Goal: Navigation & Orientation: Find specific page/section

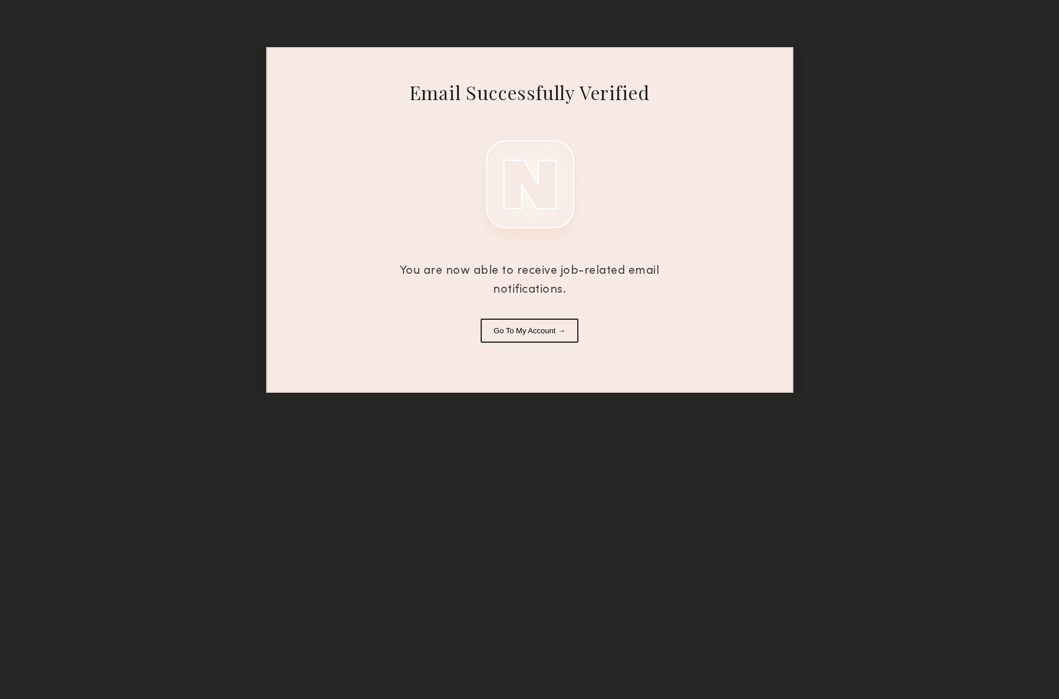
click at [541, 331] on button "Go To My Account →" at bounding box center [530, 331] width 98 height 24
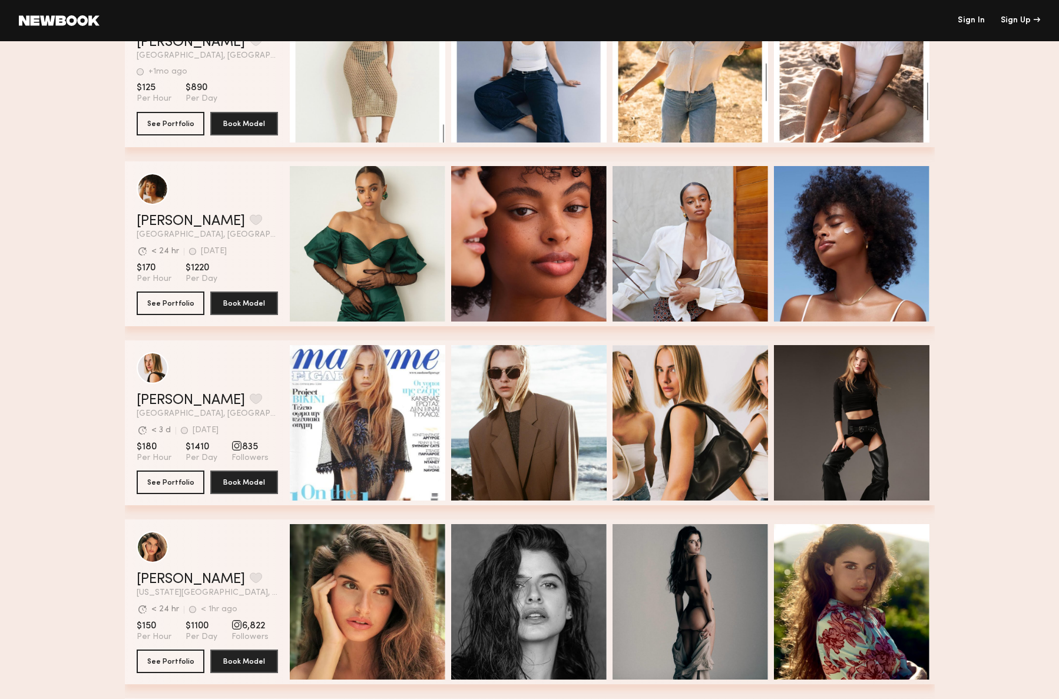
scroll to position [290, 0]
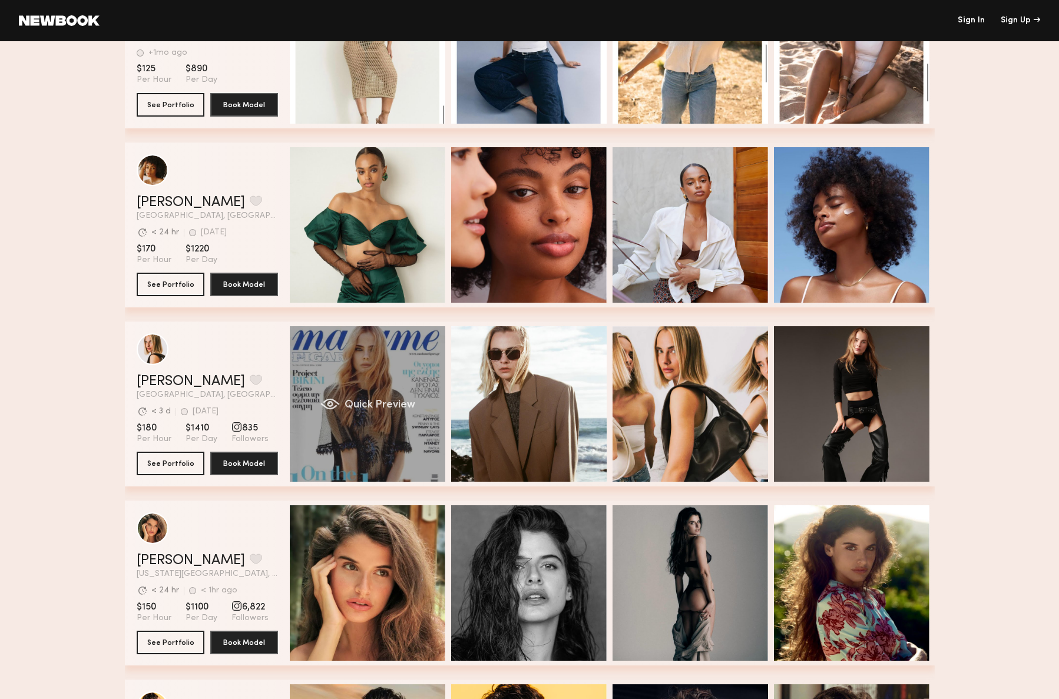
click at [352, 431] on div "Quick Preview" at bounding box center [368, 404] width 156 height 156
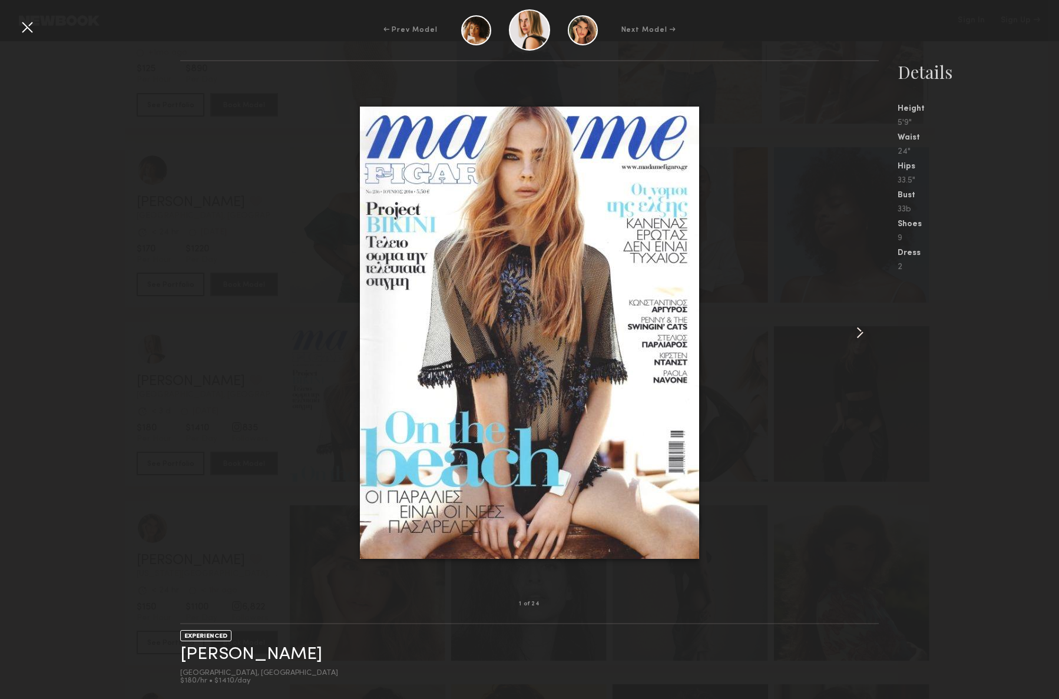
click at [863, 332] on common-icon at bounding box center [860, 332] width 19 height 19
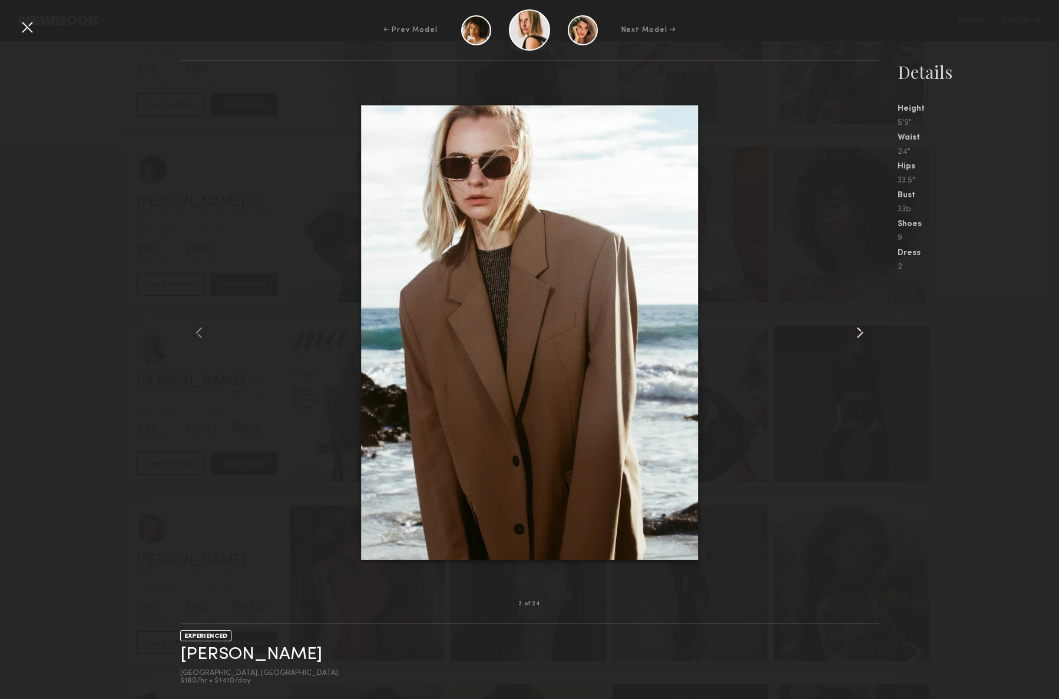
click at [863, 332] on common-icon at bounding box center [860, 332] width 19 height 19
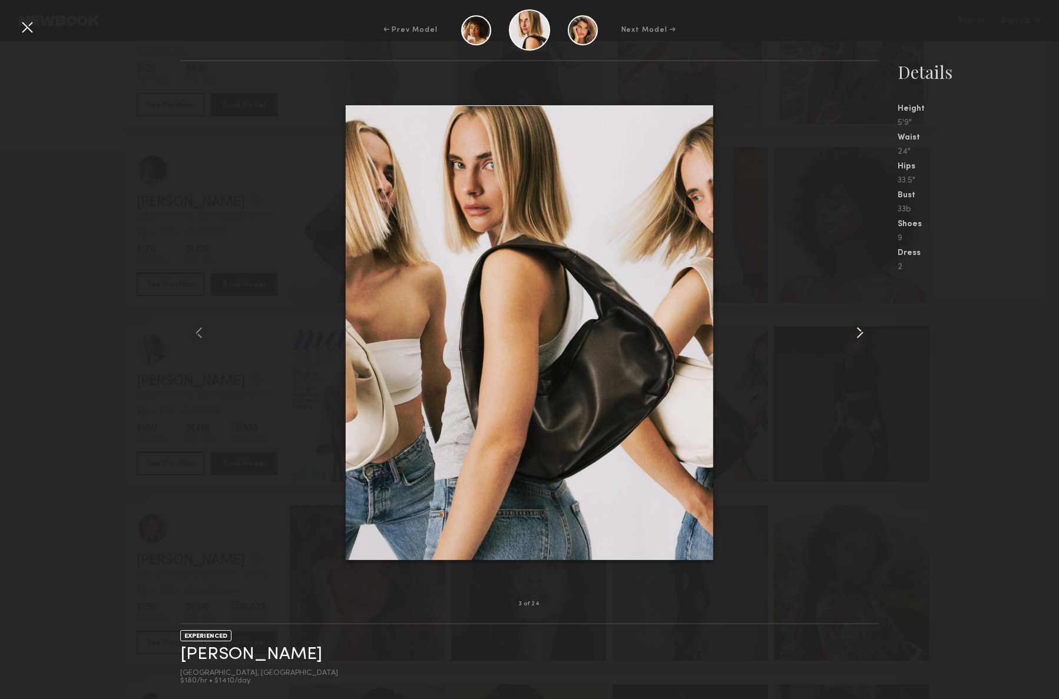
click at [863, 332] on common-icon at bounding box center [860, 332] width 19 height 19
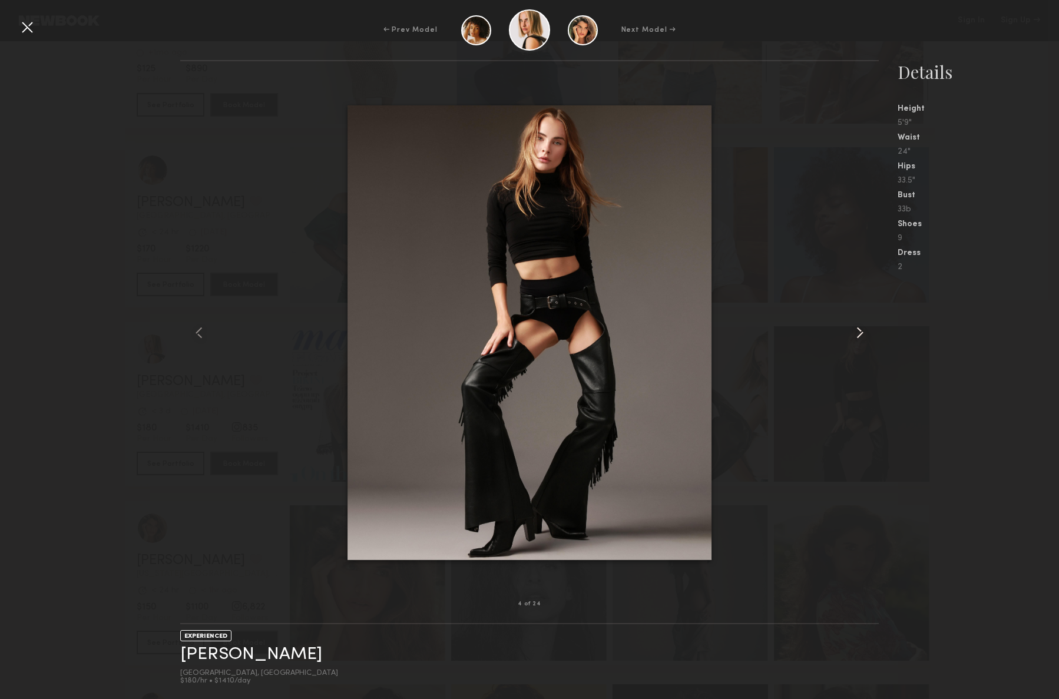
click at [863, 332] on common-icon at bounding box center [860, 332] width 19 height 19
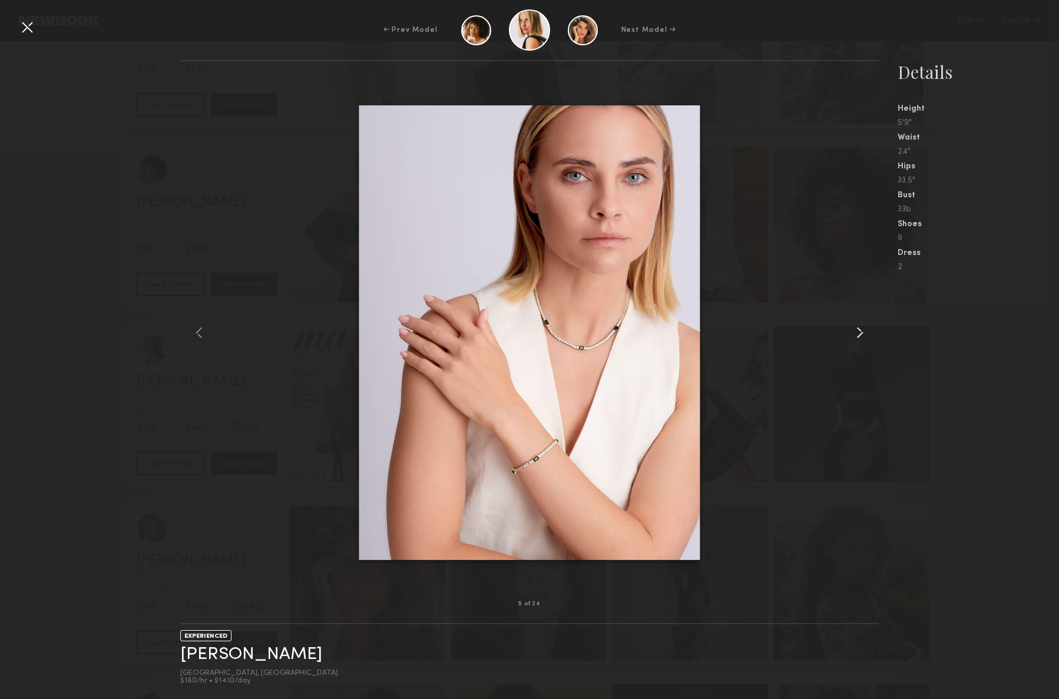
click at [863, 332] on common-icon at bounding box center [860, 332] width 19 height 19
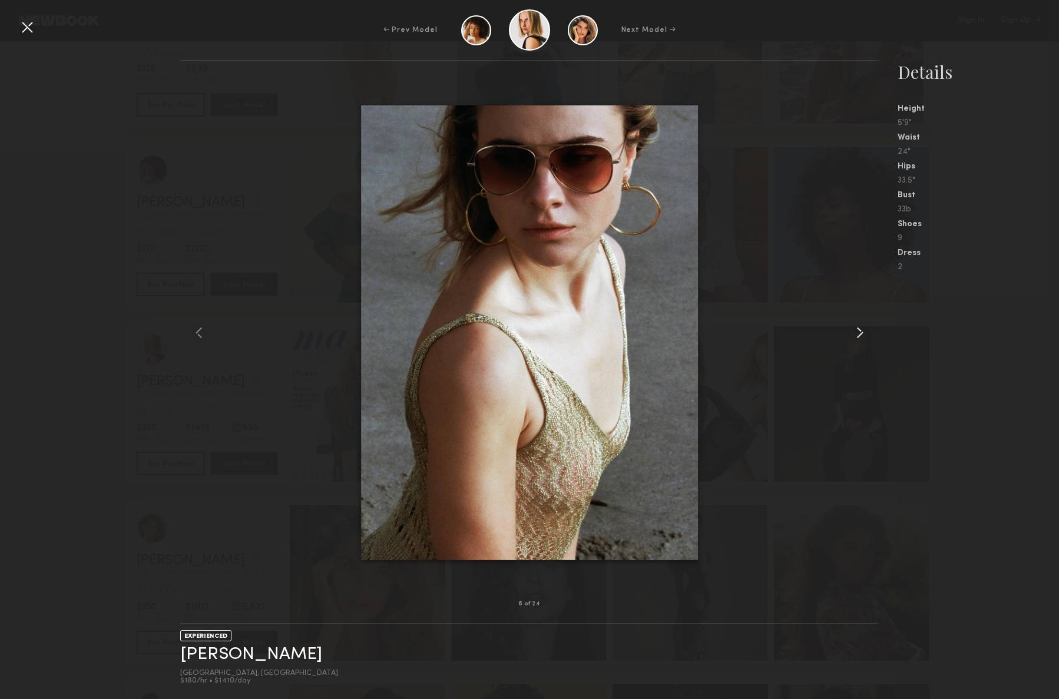
click at [863, 332] on common-icon at bounding box center [860, 332] width 19 height 19
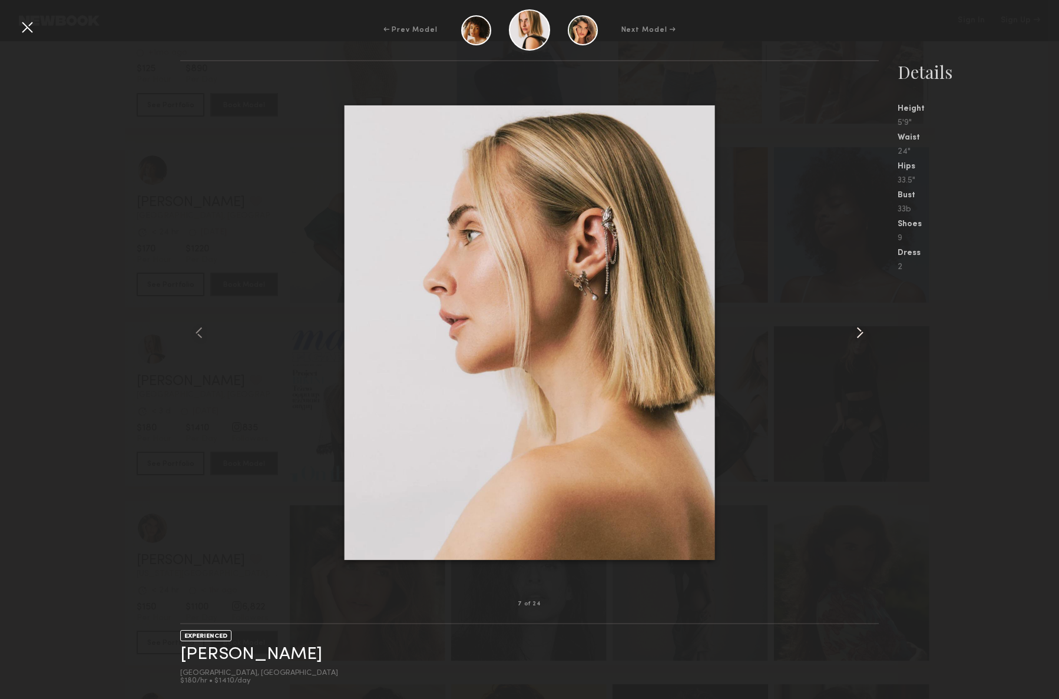
click at [863, 332] on common-icon at bounding box center [860, 332] width 19 height 19
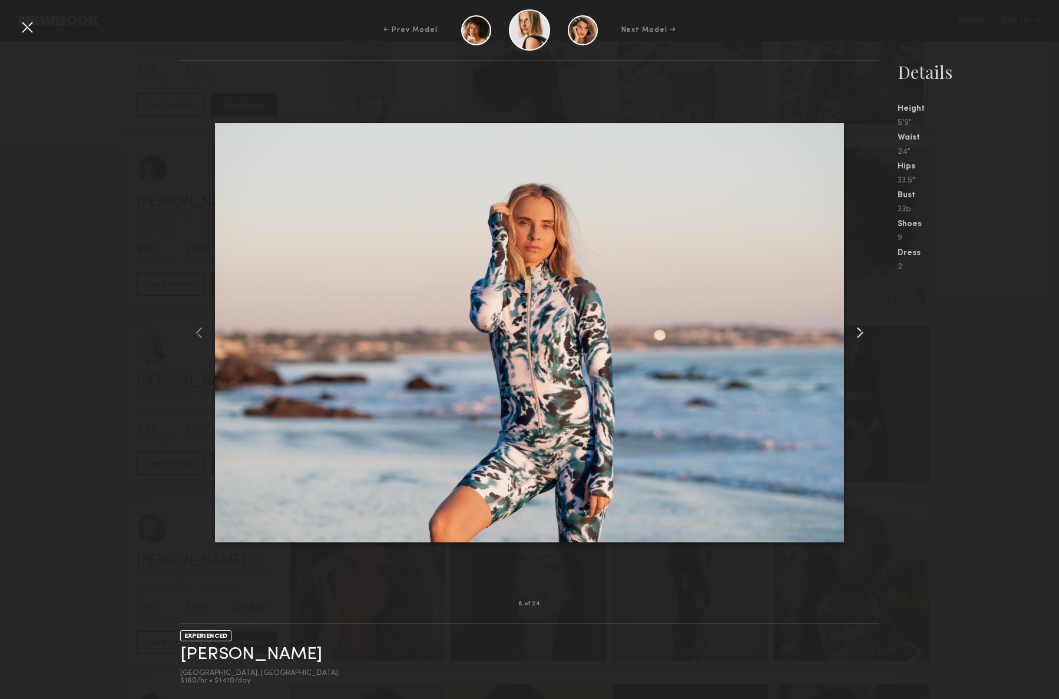
click at [863, 332] on common-icon at bounding box center [860, 332] width 19 height 19
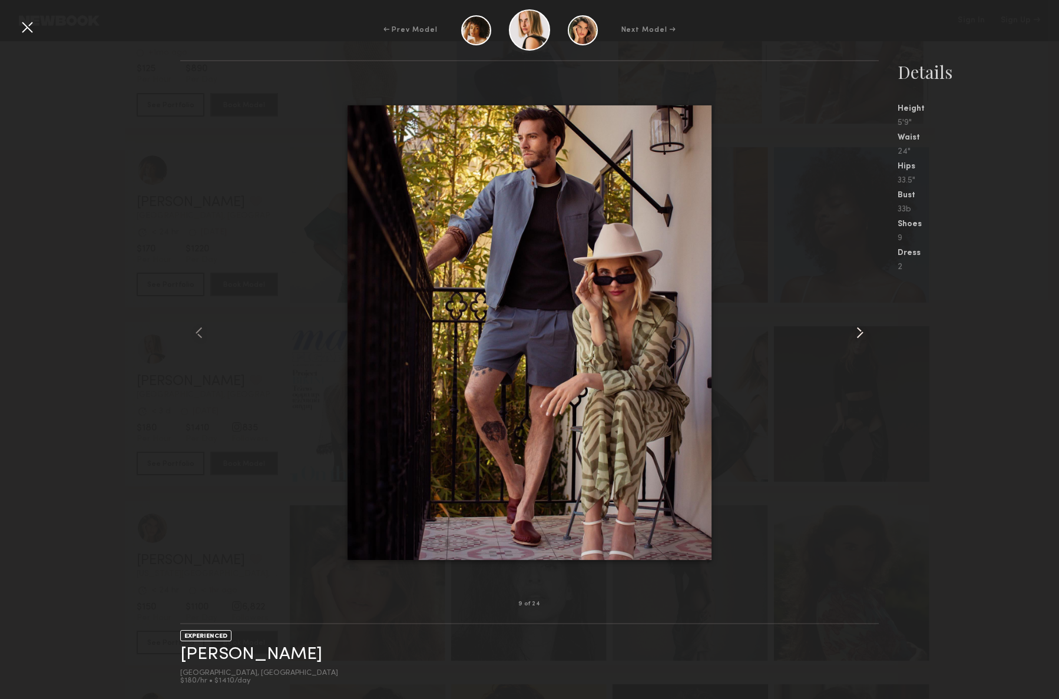
click at [863, 332] on common-icon at bounding box center [860, 332] width 19 height 19
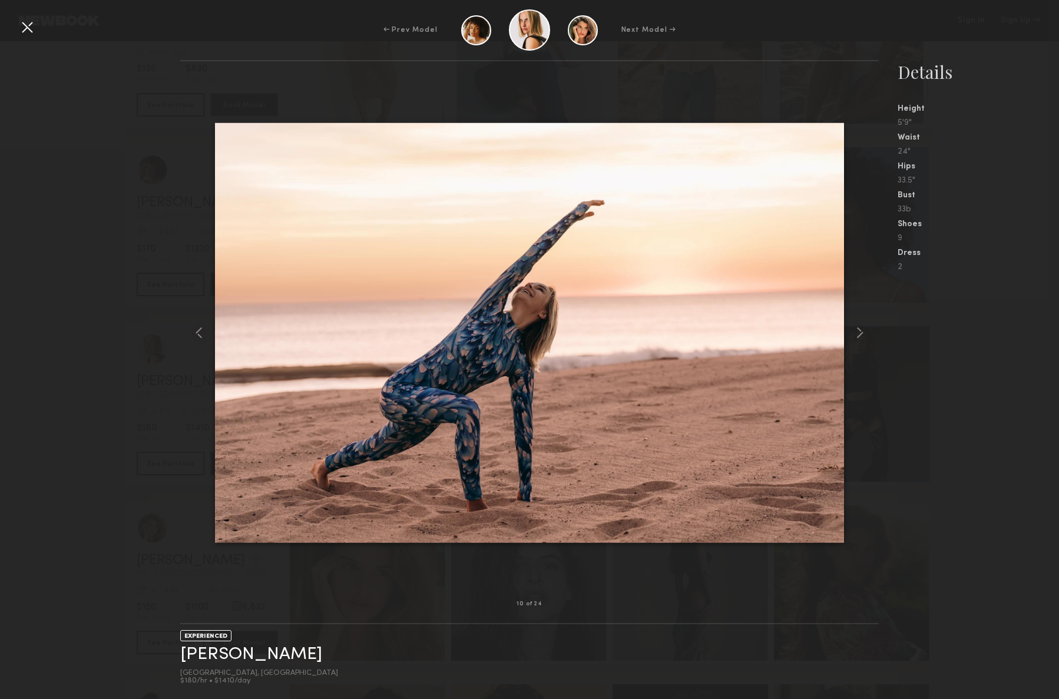
click at [31, 34] on div at bounding box center [27, 27] width 19 height 19
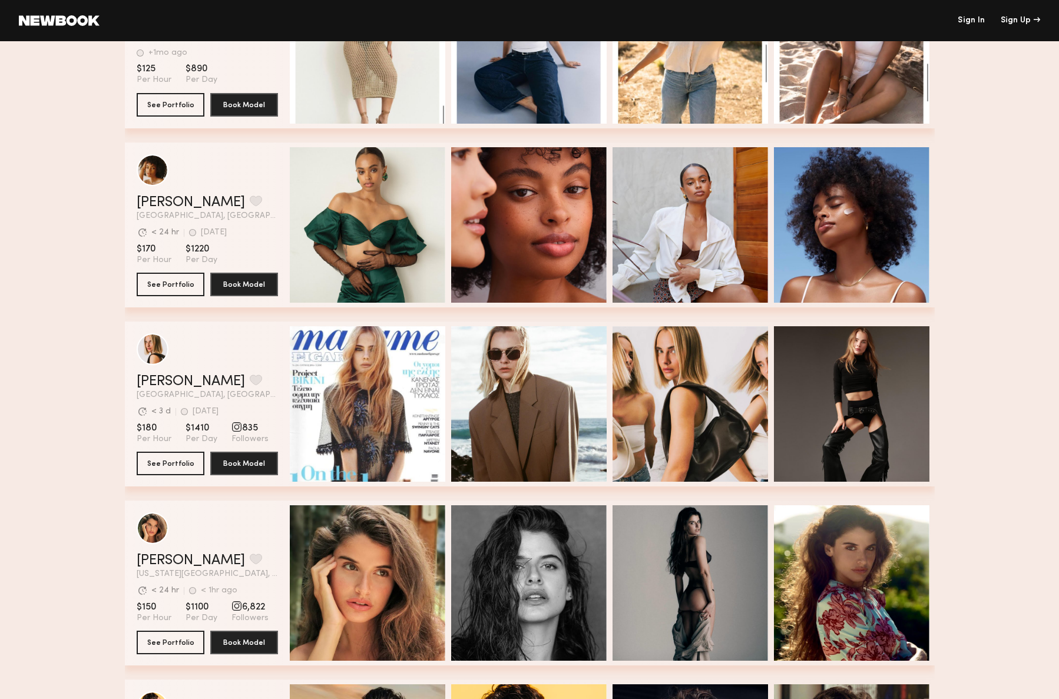
scroll to position [583, 0]
